Goal: Find specific page/section: Find specific page/section

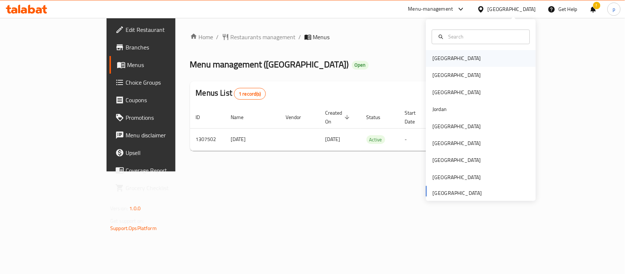
click at [437, 58] on div "[GEOGRAPHIC_DATA]" at bounding box center [457, 59] width 48 height 8
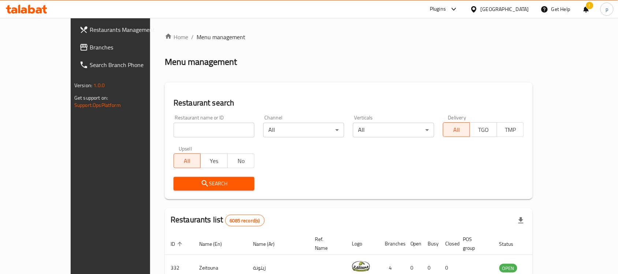
click at [518, 5] on div "[GEOGRAPHIC_DATA]" at bounding box center [505, 9] width 48 height 8
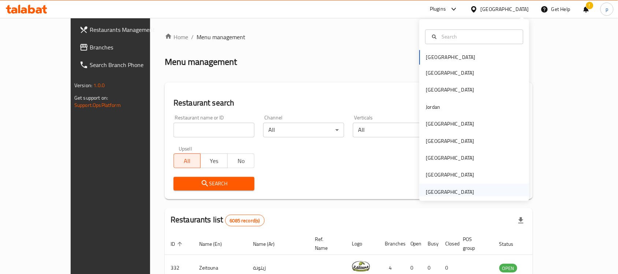
click at [456, 192] on div "[GEOGRAPHIC_DATA]" at bounding box center [450, 192] width 48 height 8
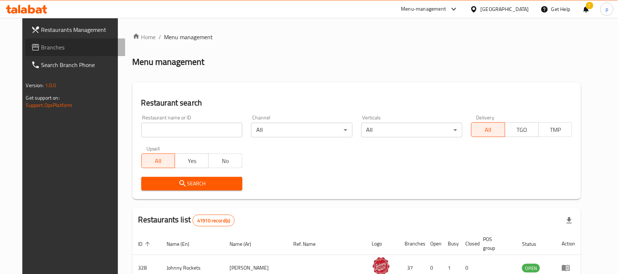
click at [63, 47] on span "Branches" at bounding box center [80, 47] width 78 height 9
